Goal: Transaction & Acquisition: Purchase product/service

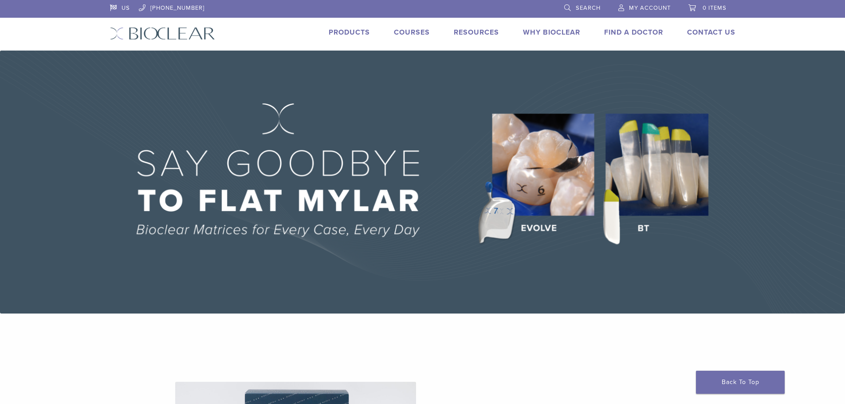
click at [636, 6] on span "My Account" at bounding box center [650, 7] width 42 height 7
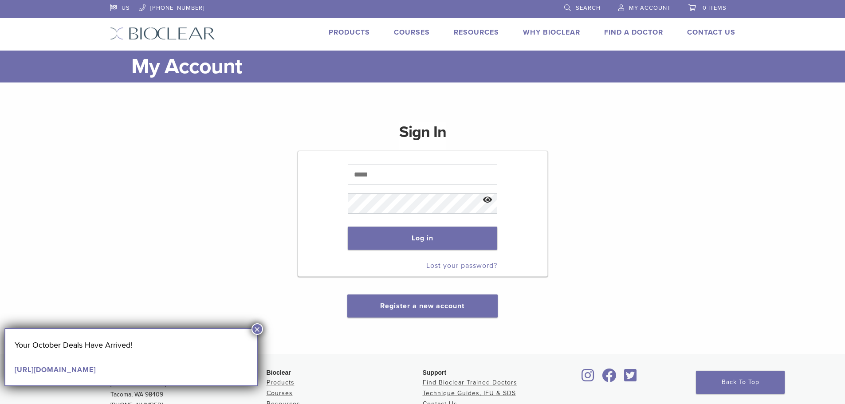
click at [96, 371] on link "[URL][DOMAIN_NAME]" at bounding box center [55, 370] width 81 height 9
click at [346, 29] on link "Products" at bounding box center [349, 32] width 41 height 9
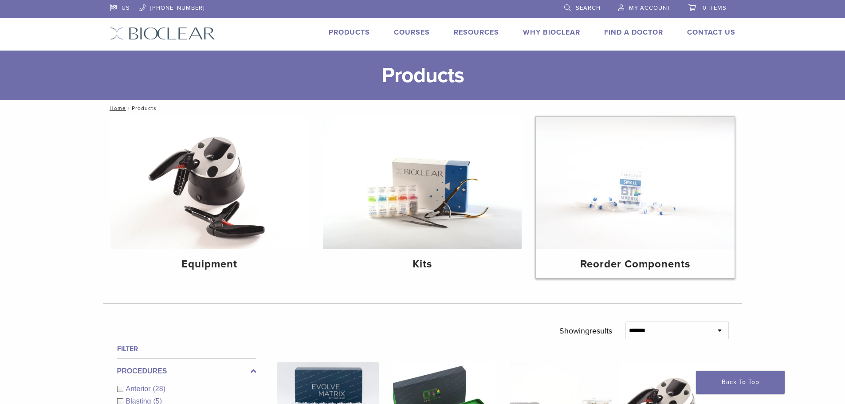
click at [602, 217] on img at bounding box center [635, 183] width 199 height 133
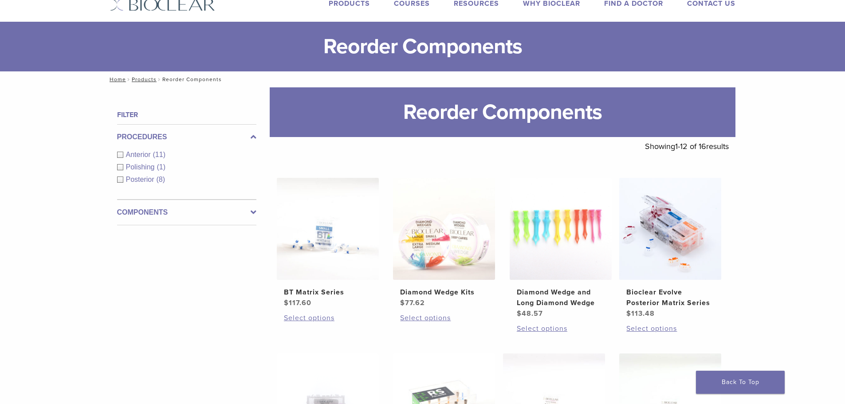
scroll to position [44, 0]
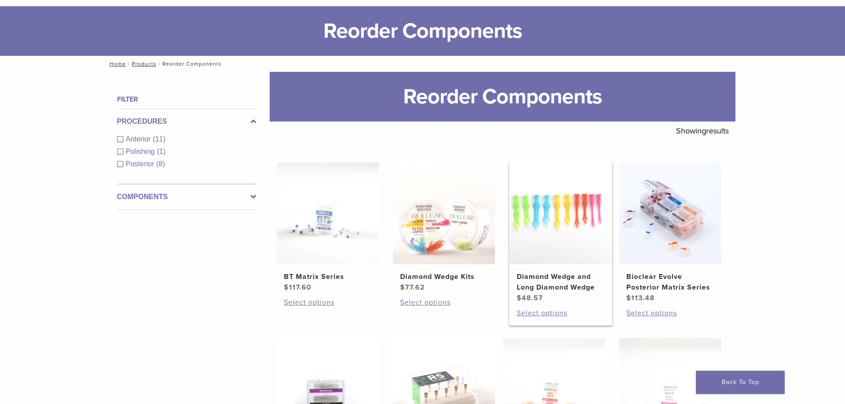
click at [561, 260] on img at bounding box center [561, 213] width 102 height 102
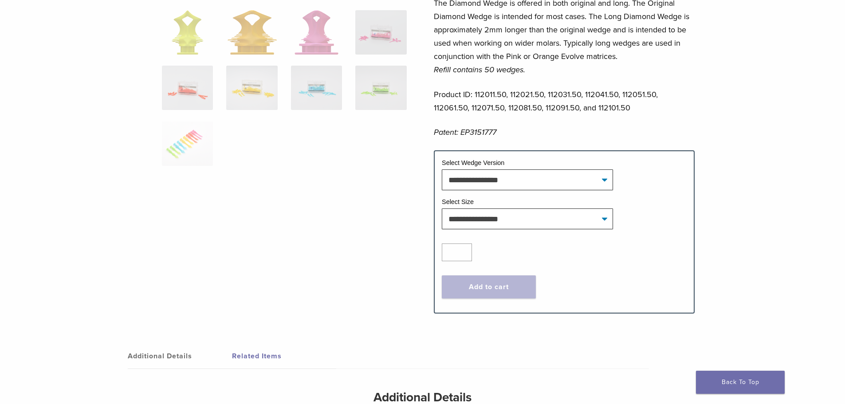
scroll to position [310, 0]
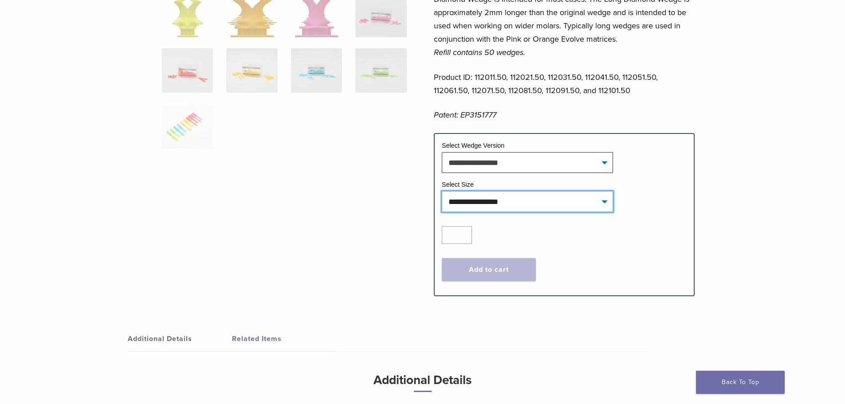
click at [496, 206] on select "**********" at bounding box center [527, 201] width 171 height 20
click at [376, 271] on div at bounding box center [284, 25] width 245 height 511
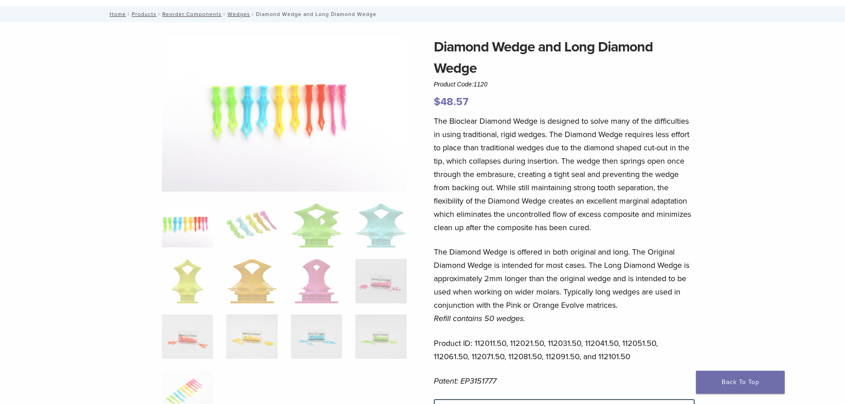
scroll to position [0, 0]
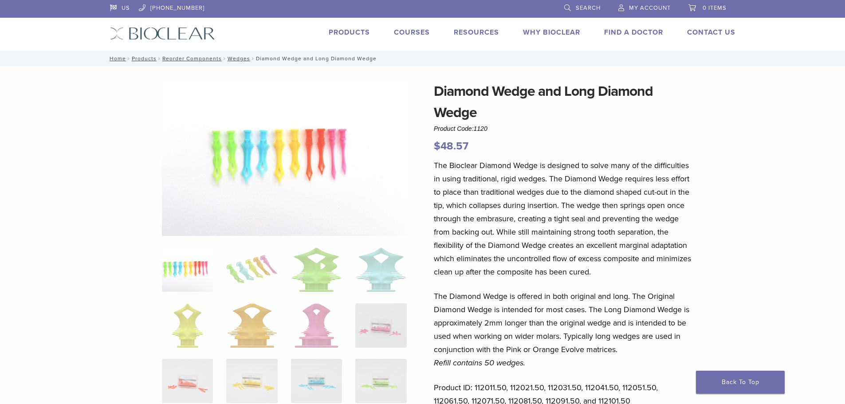
click at [649, 6] on span "My Account" at bounding box center [650, 7] width 42 height 7
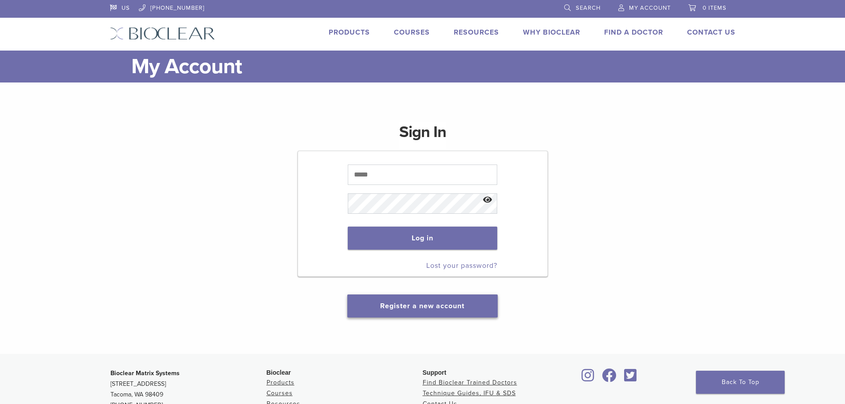
click at [436, 304] on link "Register a new account" at bounding box center [422, 306] width 84 height 9
